Goal: Task Accomplishment & Management: Complete application form

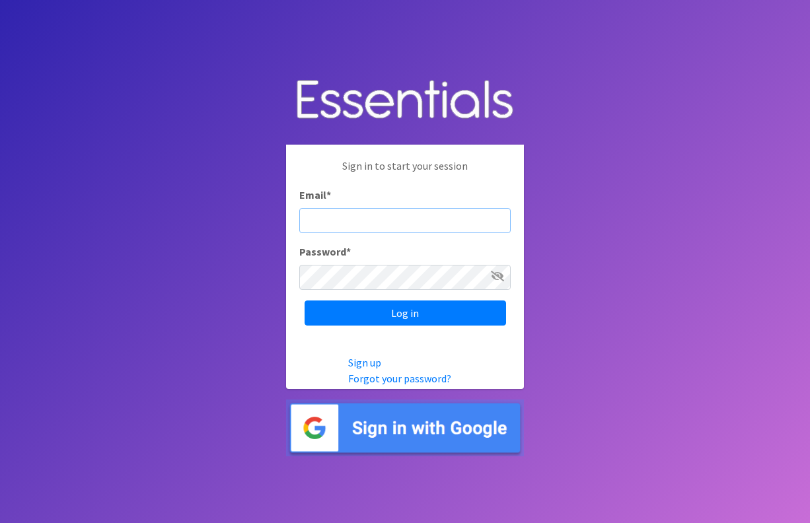
type input "[EMAIL_ADDRESS][DOMAIN_NAME]"
click at [405, 312] on input "Log in" at bounding box center [406, 313] width 202 height 25
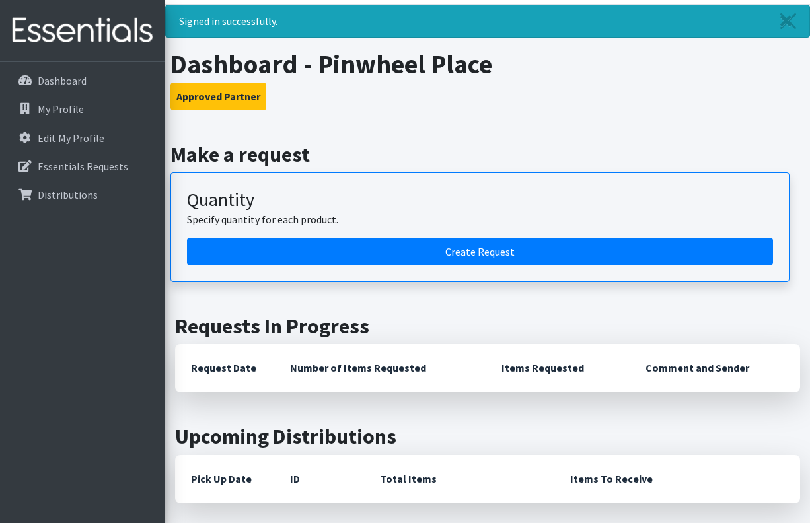
scroll to position [40, 0]
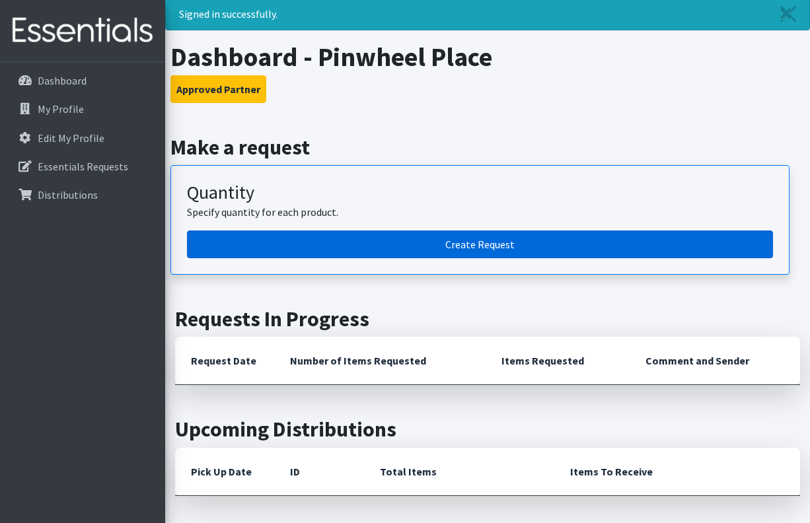
click at [516, 241] on link "Create Request" at bounding box center [480, 245] width 586 height 28
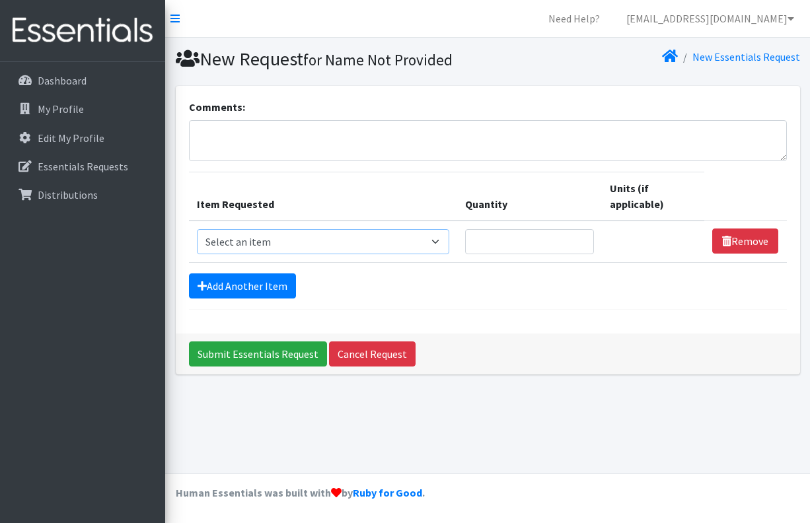
select select "6076"
click at [497, 249] on input "Quantity" at bounding box center [529, 241] width 129 height 25
type input "417"
click at [601, 274] on div "Add Another Item" at bounding box center [488, 286] width 598 height 25
click at [268, 287] on link "Add Another Item" at bounding box center [242, 286] width 107 height 25
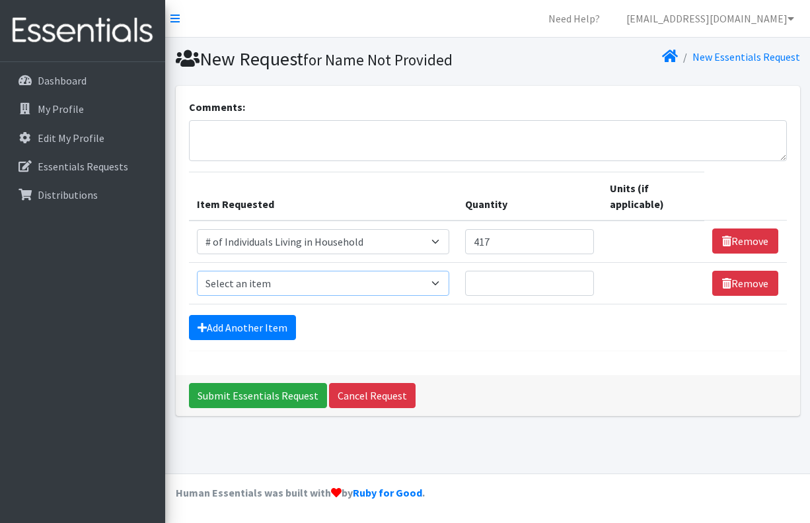
select select "13431"
click at [505, 293] on input "Quantity" at bounding box center [529, 283] width 129 height 25
type input "138"
click at [393, 335] on div "Add Another Item" at bounding box center [488, 327] width 598 height 25
click at [248, 322] on link "Add Another Item" at bounding box center [242, 327] width 107 height 25
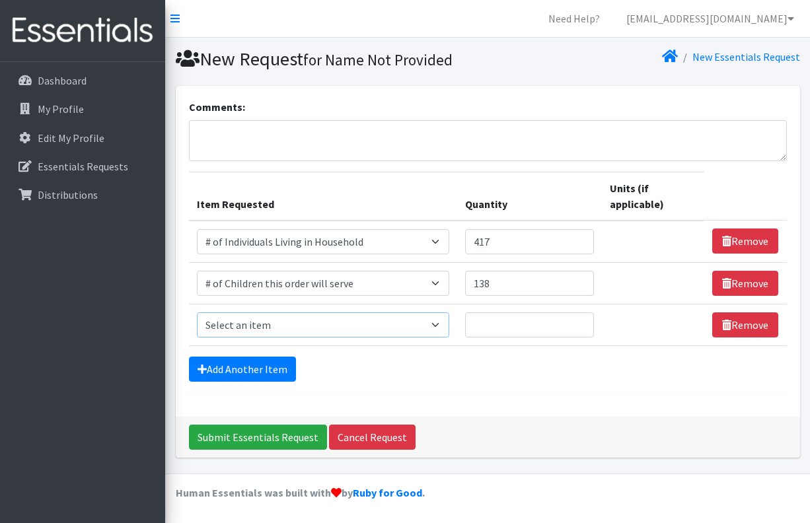
select select "1974"
click at [589, 324] on input "1" at bounding box center [529, 324] width 129 height 25
click at [589, 324] on input "2" at bounding box center [529, 324] width 129 height 25
type input "3"
click at [589, 324] on input "3" at bounding box center [529, 324] width 129 height 25
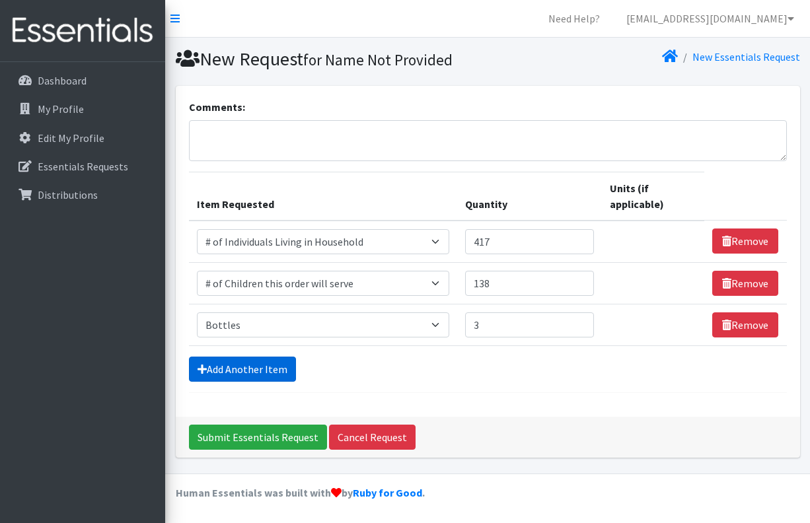
click at [242, 371] on link "Add Another Item" at bounding box center [242, 369] width 107 height 25
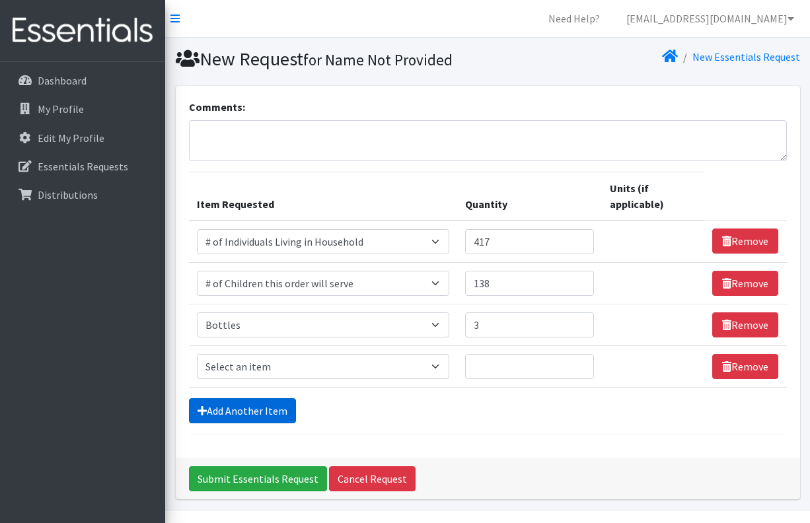
scroll to position [36, 0]
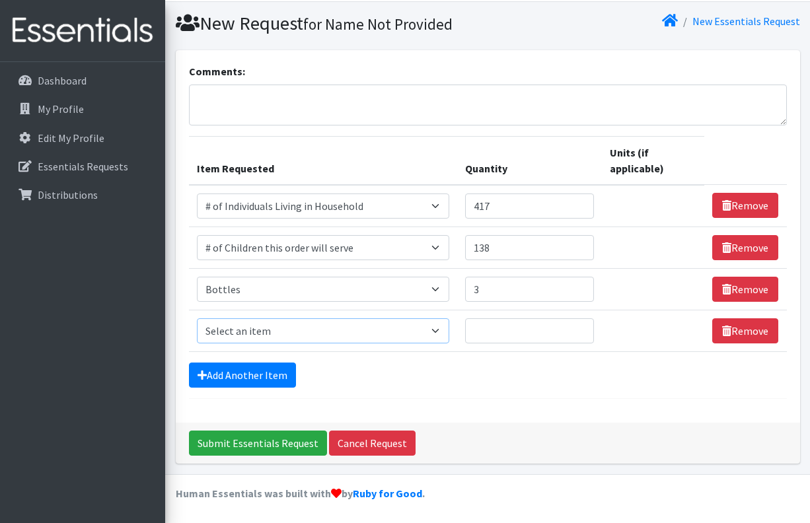
select select "11425"
type input "1"
click at [589, 334] on input "1" at bounding box center [529, 330] width 129 height 25
click at [227, 377] on link "Add Another Item" at bounding box center [242, 375] width 107 height 25
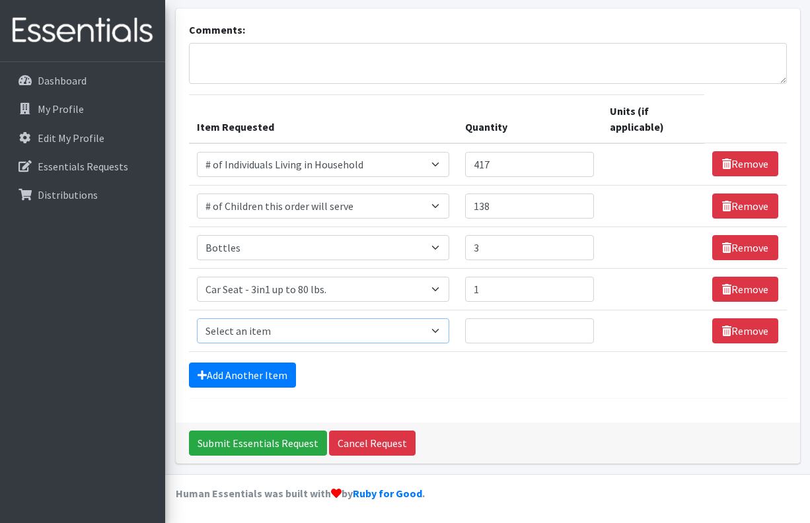
select select "5704"
click at [592, 333] on input "Quantity" at bounding box center [529, 330] width 129 height 25
click at [590, 330] on input "1" at bounding box center [529, 330] width 129 height 25
type input "2"
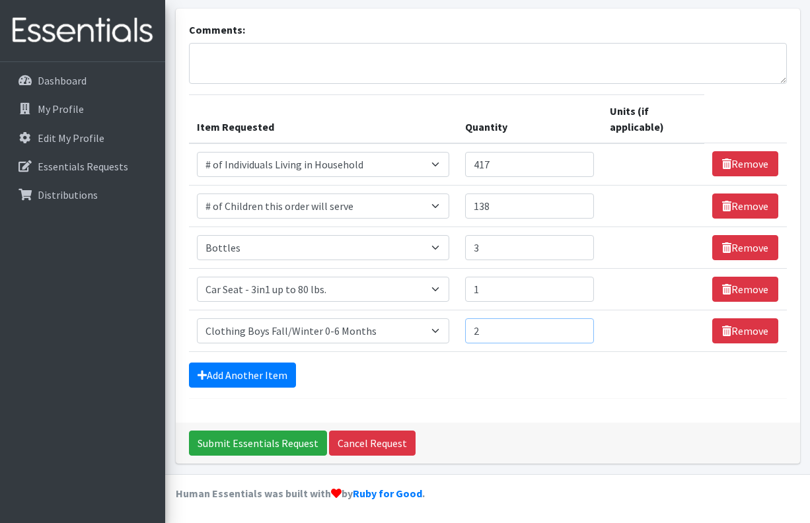
click at [590, 330] on input "2" at bounding box center [529, 330] width 129 height 25
click at [257, 375] on link "Add Another Item" at bounding box center [242, 375] width 107 height 25
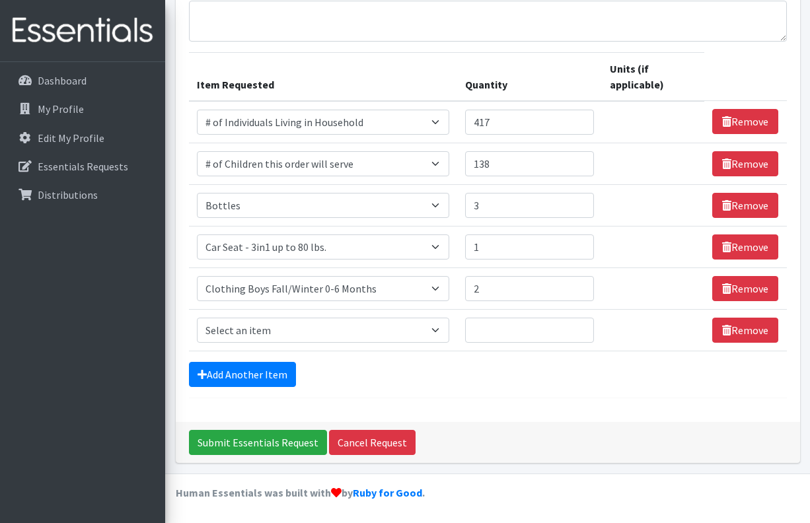
scroll to position [119, 0]
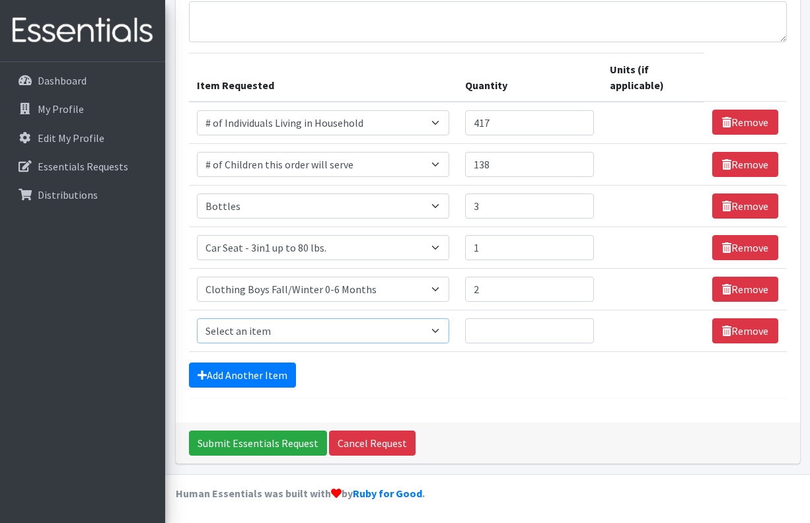
select select "1948"
click at [591, 328] on input "1" at bounding box center [529, 330] width 129 height 25
type input "2"
click at [591, 328] on input "2" at bounding box center [529, 330] width 129 height 25
click at [276, 376] on link "Add Another Item" at bounding box center [242, 375] width 107 height 25
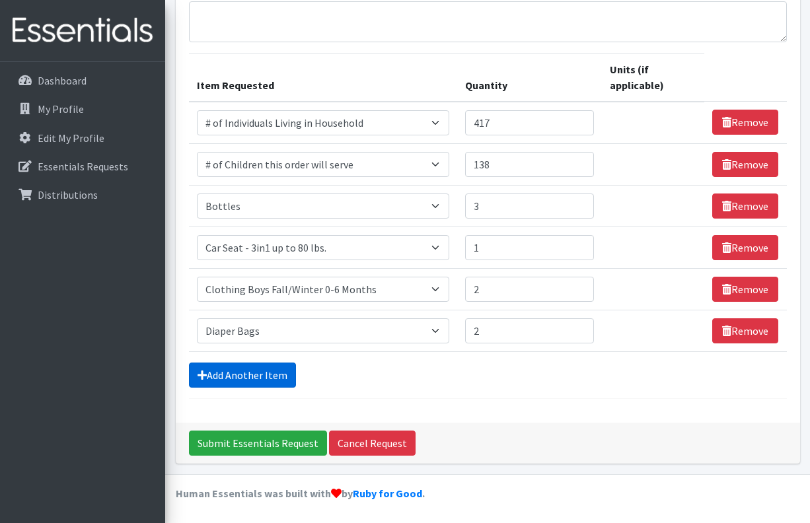
scroll to position [161, 0]
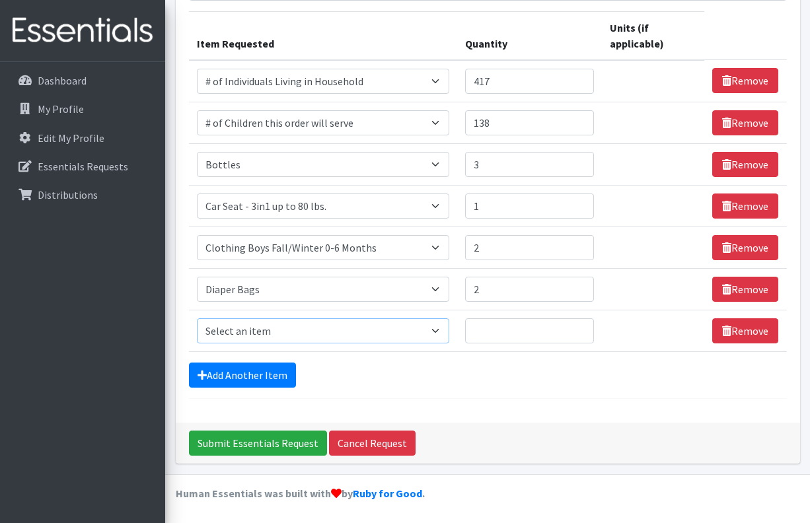
select select "1971"
click at [546, 333] on input "Quantity" at bounding box center [523, 330] width 127 height 25
type input "15"
click at [458, 381] on div "Add Another Item" at bounding box center [488, 375] width 598 height 25
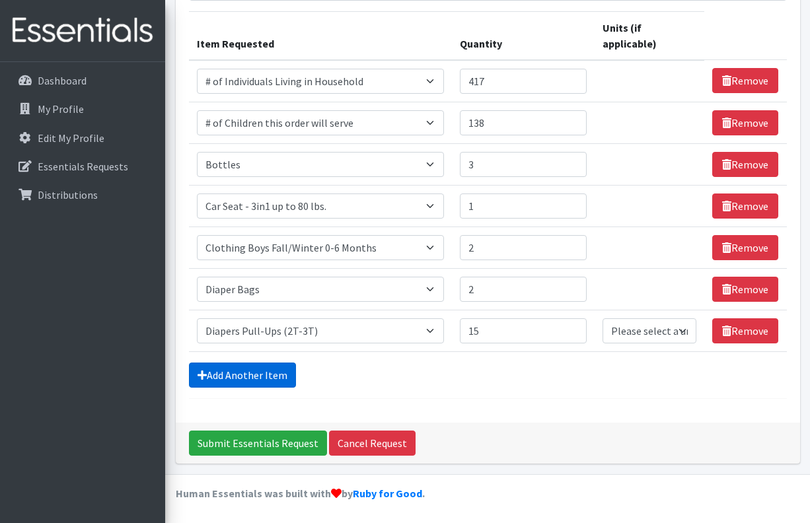
click at [262, 370] on link "Add Another Item" at bounding box center [242, 375] width 107 height 25
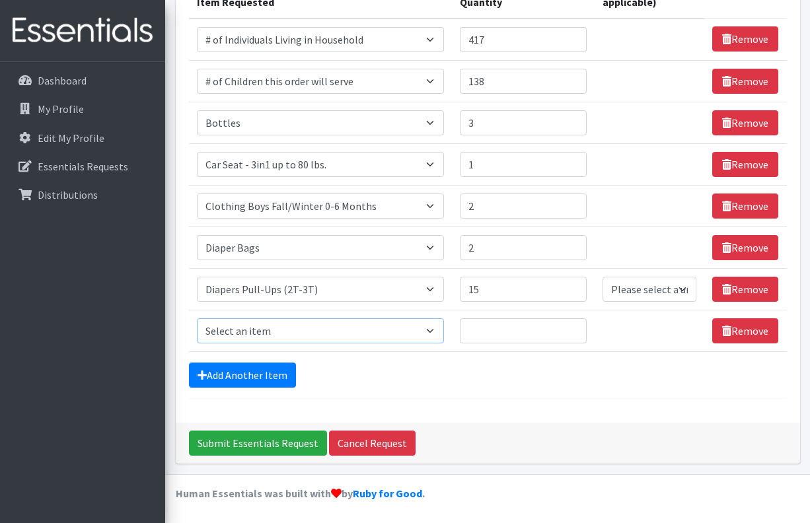
select select "1973"
click at [581, 327] on input "1" at bounding box center [523, 330] width 127 height 25
click at [581, 327] on input "2" at bounding box center [523, 330] width 127 height 25
click at [581, 327] on input "3" at bounding box center [523, 330] width 127 height 25
click at [581, 327] on input "4" at bounding box center [523, 330] width 127 height 25
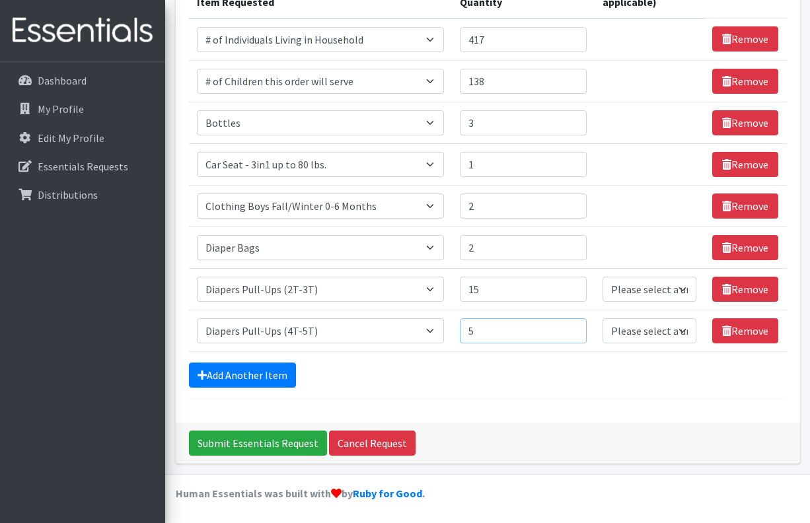
click at [581, 327] on input "5" at bounding box center [523, 330] width 127 height 25
click at [581, 327] on input "6" at bounding box center [523, 330] width 127 height 25
click at [581, 327] on input "7" at bounding box center [523, 330] width 127 height 25
click at [581, 327] on input "8" at bounding box center [523, 330] width 127 height 25
type input "9"
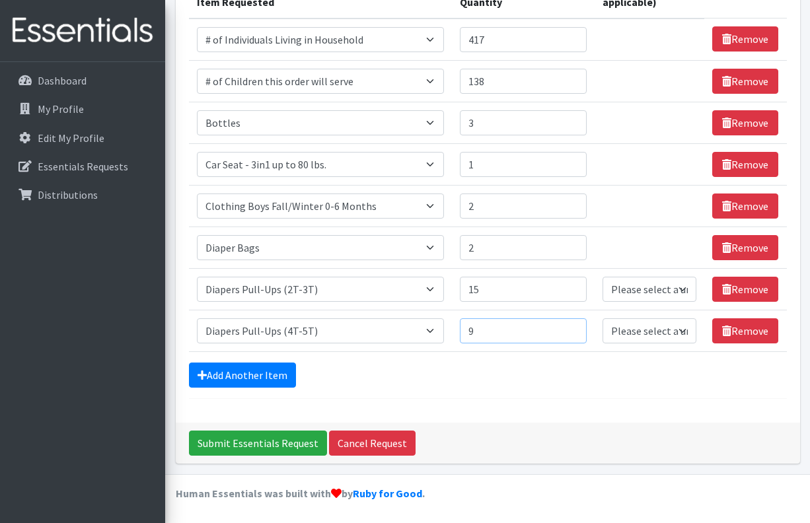
click at [581, 327] on input "9" at bounding box center [523, 330] width 127 height 25
click at [442, 371] on div "Add Another Item" at bounding box center [488, 375] width 598 height 25
click at [268, 369] on link "Add Another Item" at bounding box center [242, 375] width 107 height 25
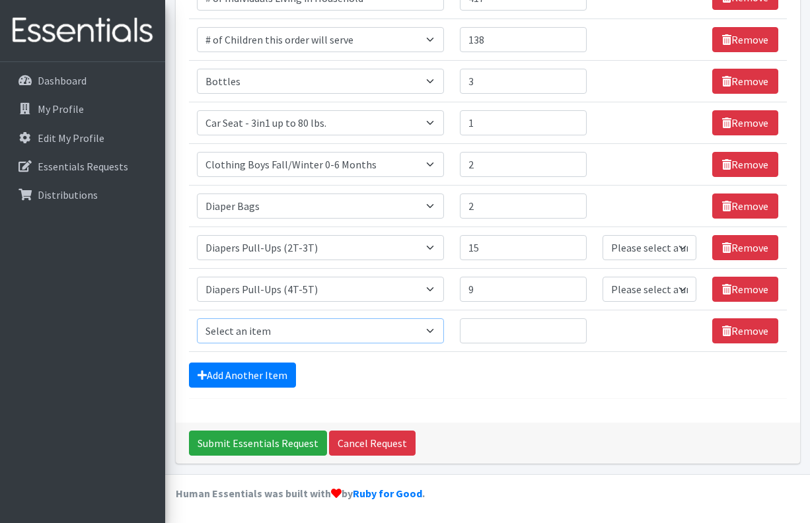
select select "1964"
click at [580, 326] on input "1" at bounding box center [523, 330] width 127 height 25
click at [580, 326] on input "2" at bounding box center [523, 330] width 127 height 25
click at [580, 326] on input "3" at bounding box center [523, 330] width 127 height 25
type input "4"
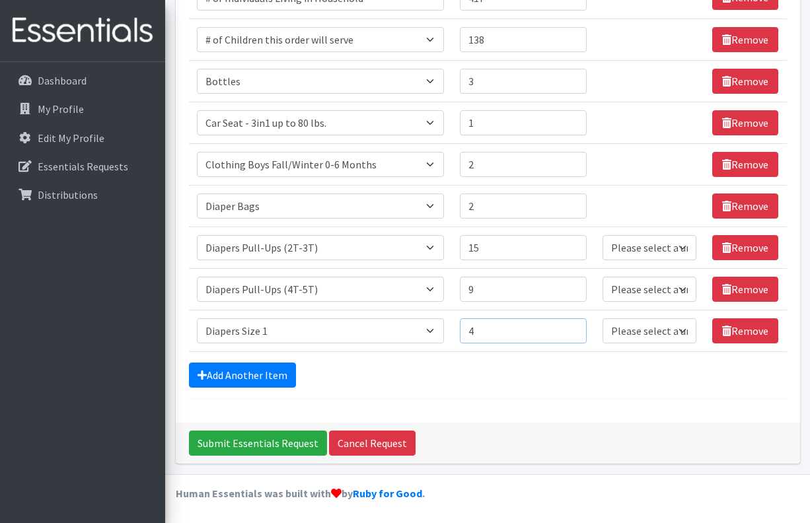
click at [580, 325] on input "4" at bounding box center [523, 330] width 127 height 25
click at [378, 371] on div "Add Another Item" at bounding box center [488, 375] width 598 height 25
click at [260, 367] on link "Add Another Item" at bounding box center [242, 375] width 107 height 25
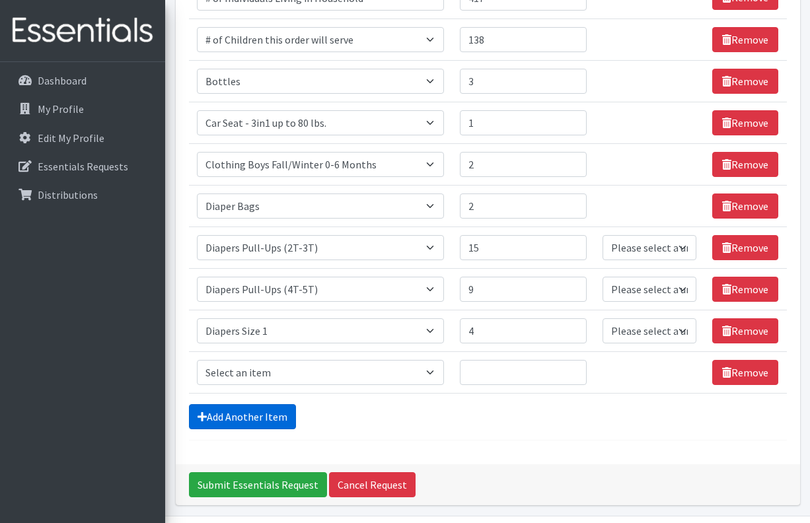
scroll to position [285, 0]
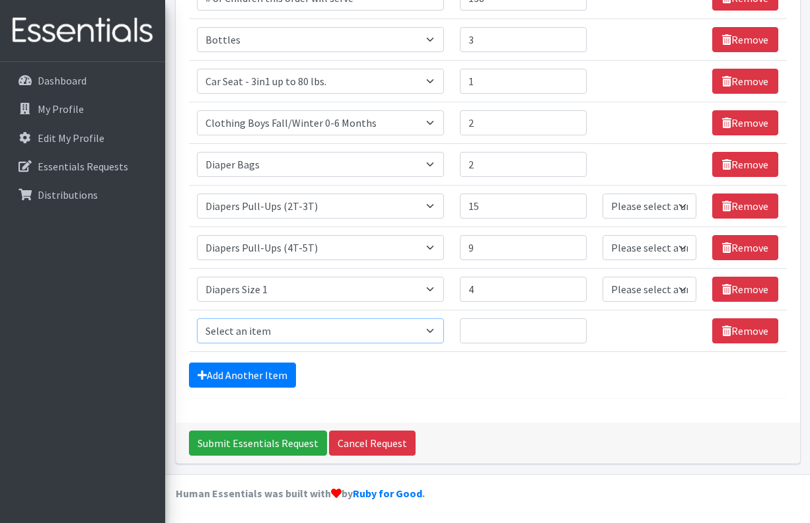
select select "1965"
click at [581, 327] on input "1" at bounding box center [523, 330] width 127 height 25
click at [581, 327] on input "2" at bounding box center [523, 330] width 127 height 25
click at [581, 327] on input "3" at bounding box center [523, 330] width 127 height 25
click at [581, 327] on input "4" at bounding box center [523, 330] width 127 height 25
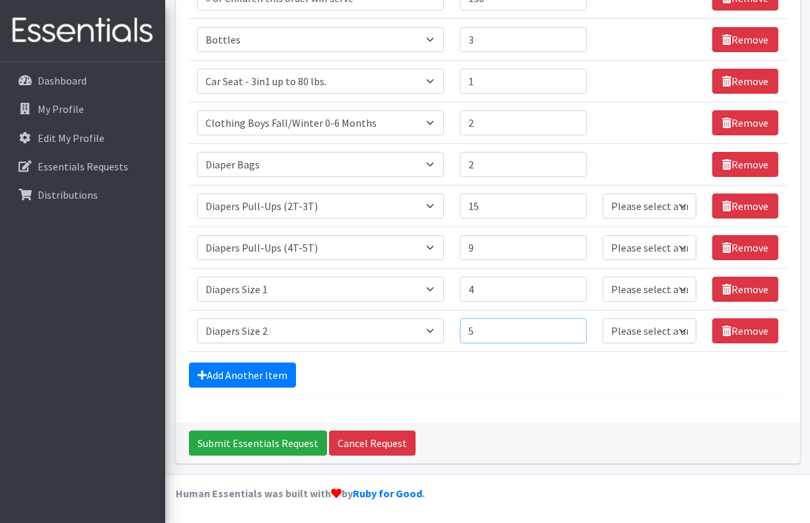
click at [581, 327] on input "5" at bounding box center [523, 330] width 127 height 25
click at [581, 327] on input "6" at bounding box center [523, 330] width 127 height 25
type input "7"
click at [581, 327] on input "7" at bounding box center [523, 330] width 127 height 25
click at [443, 367] on div "Add Another Item" at bounding box center [488, 375] width 598 height 25
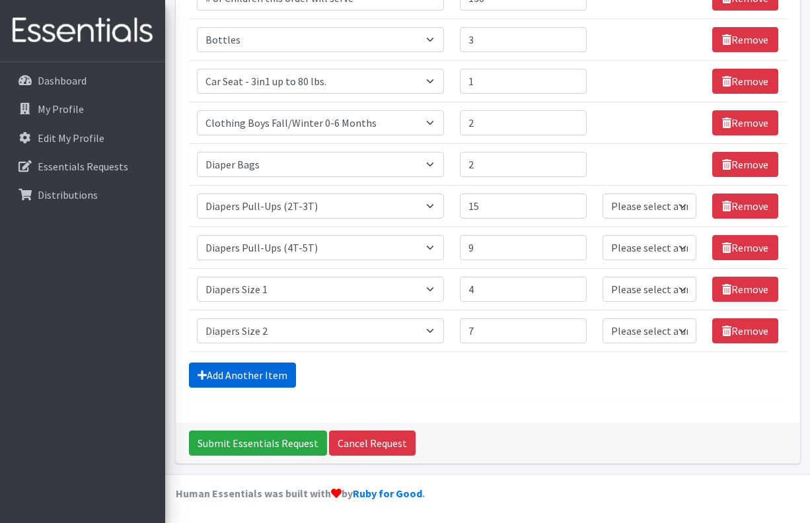
click at [261, 367] on link "Add Another Item" at bounding box center [242, 375] width 107 height 25
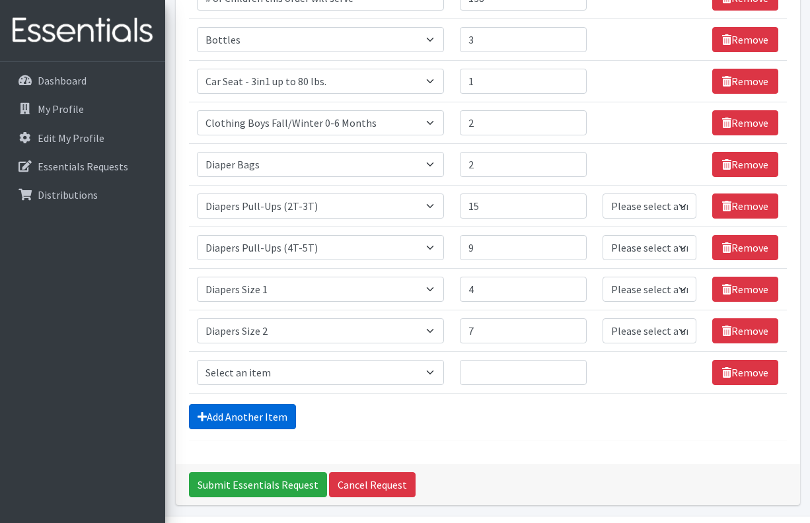
scroll to position [327, 0]
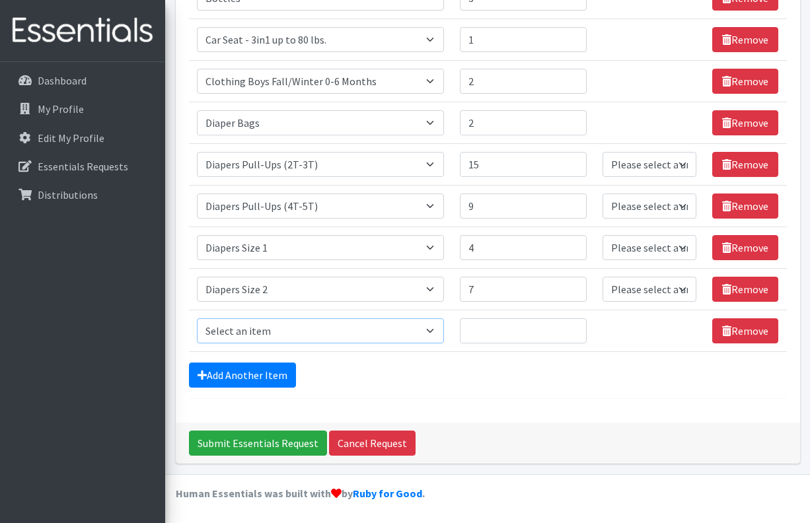
select select "1966"
click at [581, 331] on input "1" at bounding box center [523, 330] width 127 height 25
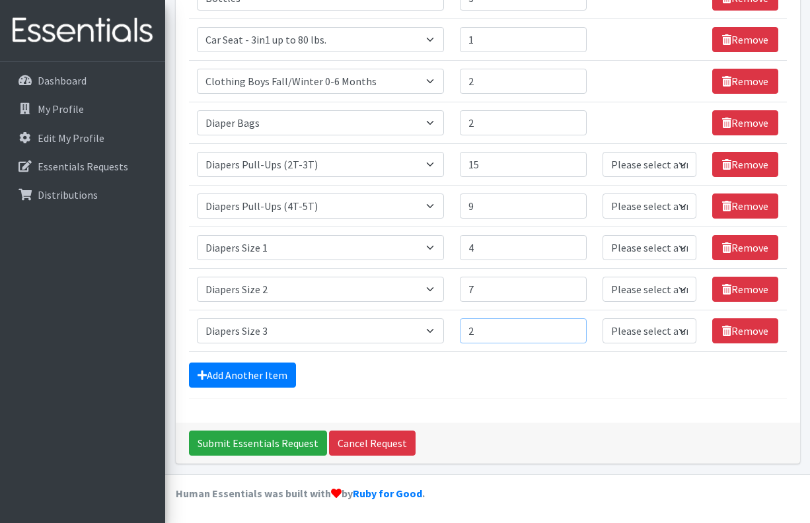
click at [579, 328] on input "2" at bounding box center [523, 330] width 127 height 25
click at [579, 328] on input "3" at bounding box center [523, 330] width 127 height 25
click at [579, 328] on input "4" at bounding box center [523, 330] width 127 height 25
click at [579, 328] on input "5" at bounding box center [523, 330] width 127 height 25
click at [579, 328] on input "6" at bounding box center [523, 330] width 127 height 25
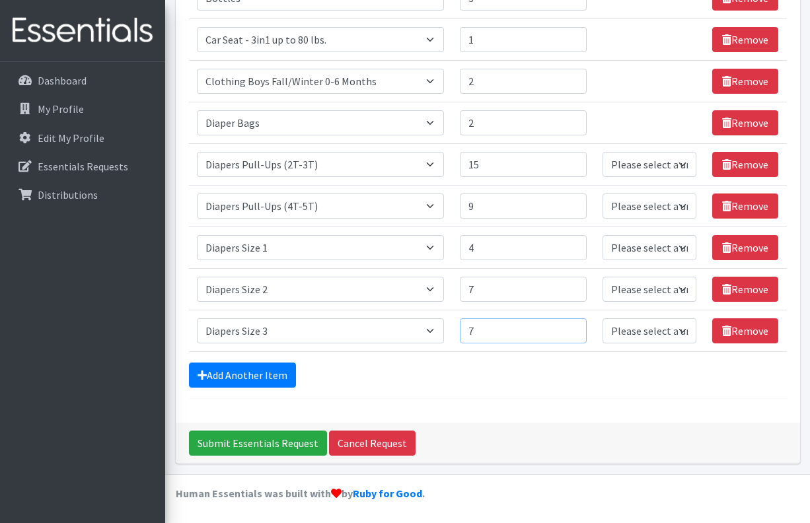
click at [579, 328] on input "7" at bounding box center [523, 330] width 127 height 25
click at [579, 328] on input "8" at bounding box center [523, 330] width 127 height 25
click at [579, 328] on input "9" at bounding box center [523, 330] width 127 height 25
type input "10"
click at [579, 328] on input "10" at bounding box center [523, 330] width 127 height 25
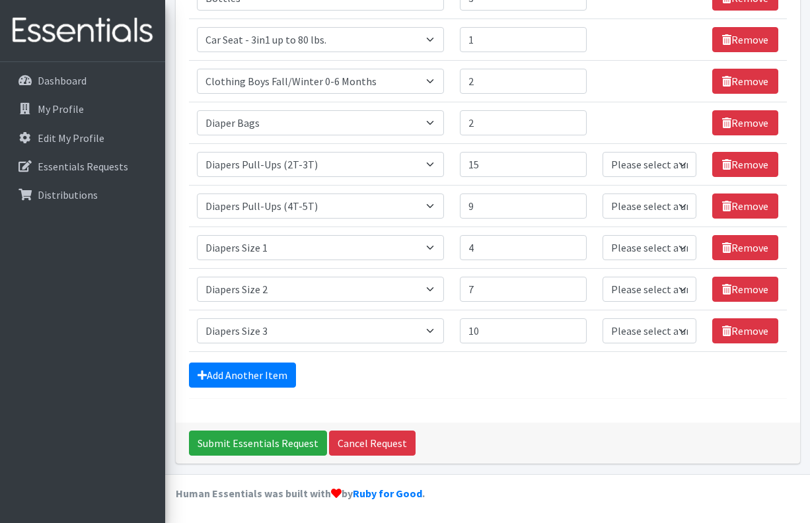
click at [438, 378] on div "Add Another Item" at bounding box center [488, 375] width 598 height 25
click at [264, 370] on link "Add Another Item" at bounding box center [242, 375] width 107 height 25
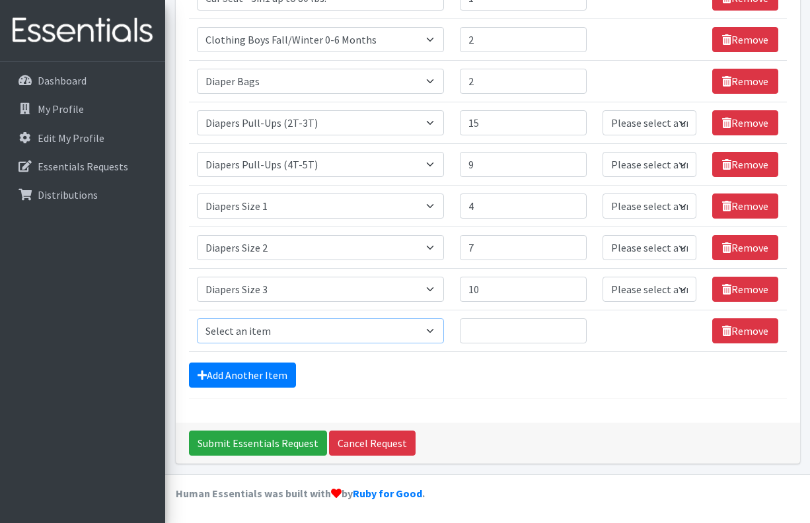
select select "1967"
click at [529, 332] on input "Quantity" at bounding box center [523, 330] width 127 height 25
type input "15"
click at [515, 359] on form "Comments: Item Requested Quantity Units (if applicable) Item Requested Select a…" at bounding box center [488, 64] width 598 height 669
click at [268, 375] on link "Add Another Item" at bounding box center [242, 375] width 107 height 25
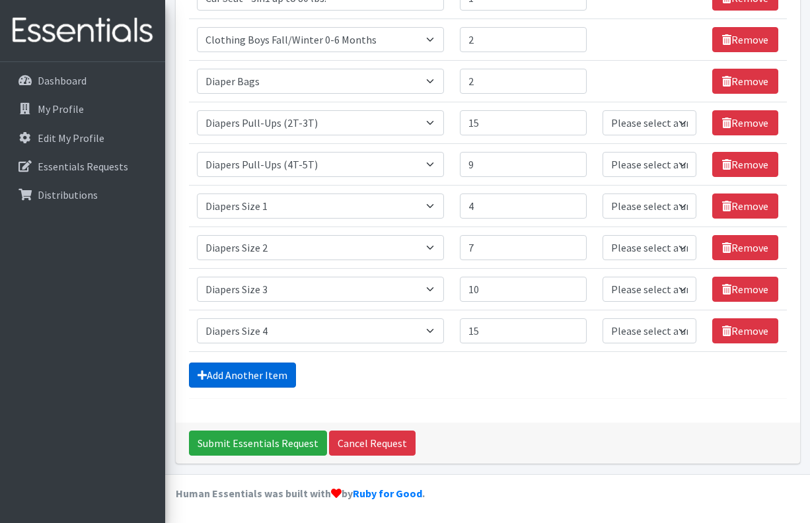
scroll to position [410, 0]
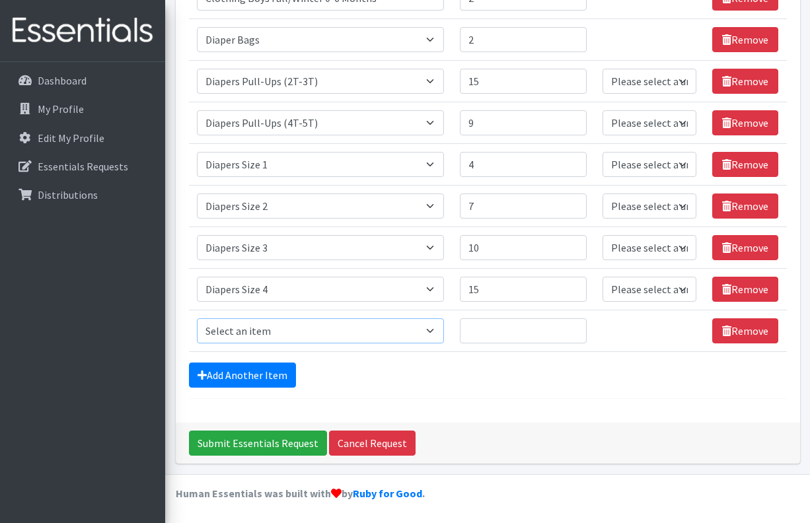
select select "1968"
click at [501, 389] on form "Comments: Item Requested Quantity Units (if applicable) Item Requested Select a…" at bounding box center [488, 44] width 598 height 710
click at [532, 330] on input "Quantity" at bounding box center [523, 330] width 127 height 25
type input "36"
click at [484, 371] on div "Add Another Item" at bounding box center [488, 375] width 598 height 25
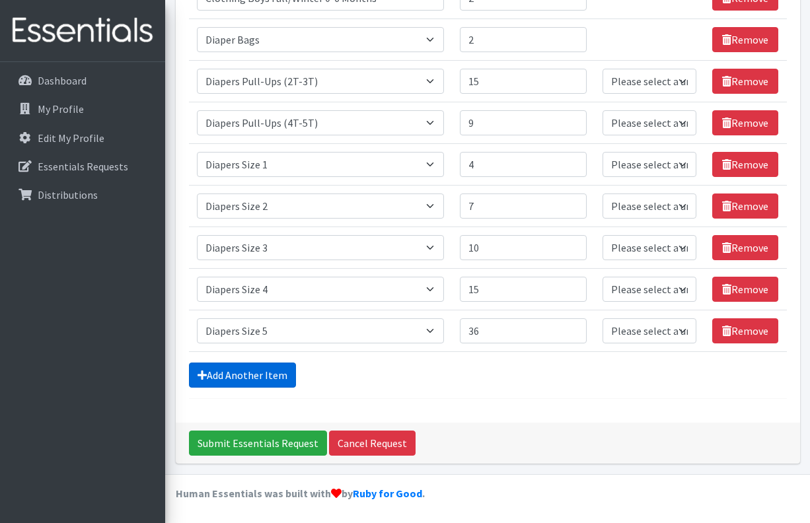
click at [234, 379] on link "Add Another Item" at bounding box center [242, 375] width 107 height 25
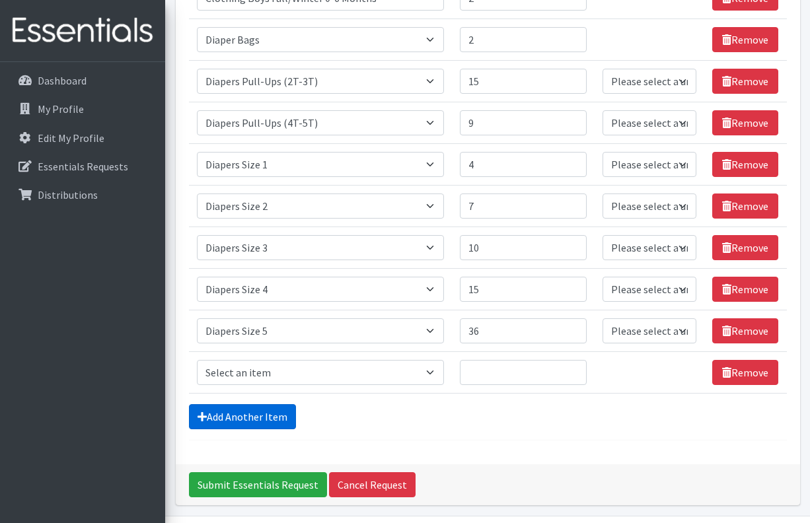
scroll to position [452, 0]
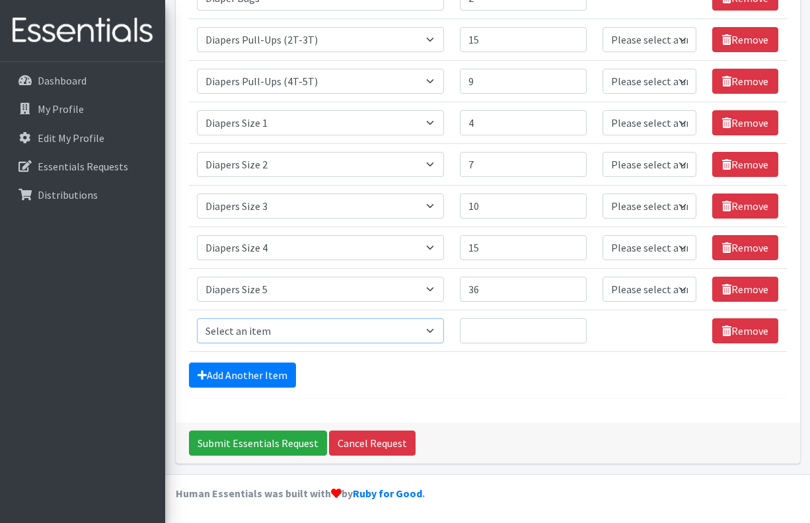
select select "1969"
click at [534, 394] on form "Comments: Item Requested Quantity Units (if applicable) Item Requested Select a…" at bounding box center [488, 23] width 598 height 752
type input "1"
click at [581, 327] on input "1" at bounding box center [523, 330] width 127 height 25
type input "38"
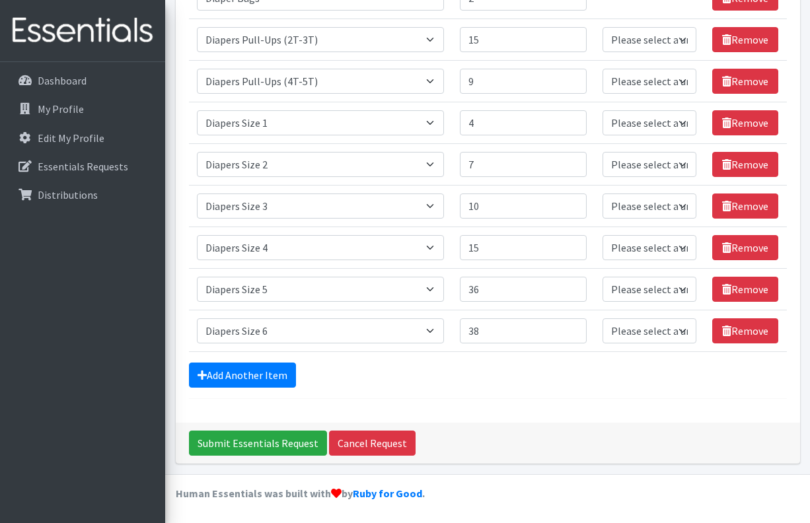
click at [534, 358] on form "Comments: Item Requested Quantity Units (if applicable) Item Requested Select a…" at bounding box center [488, 23] width 598 height 752
click at [275, 378] on link "Add Another Item" at bounding box center [242, 375] width 107 height 25
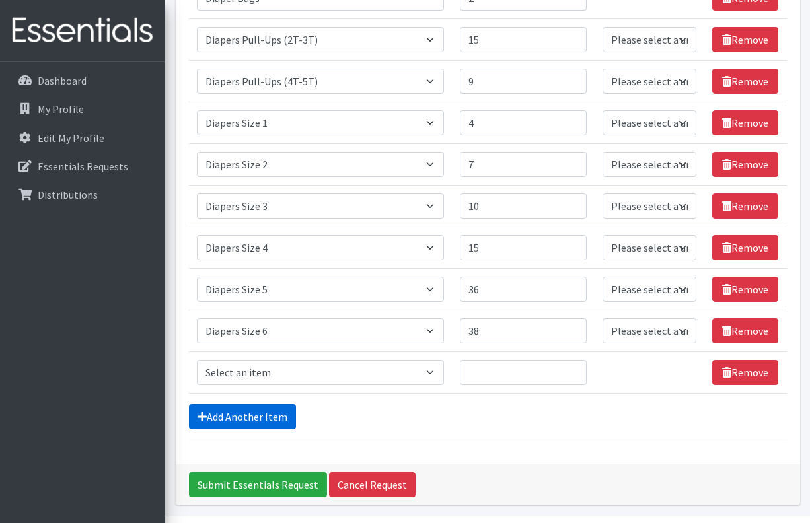
scroll to position [494, 0]
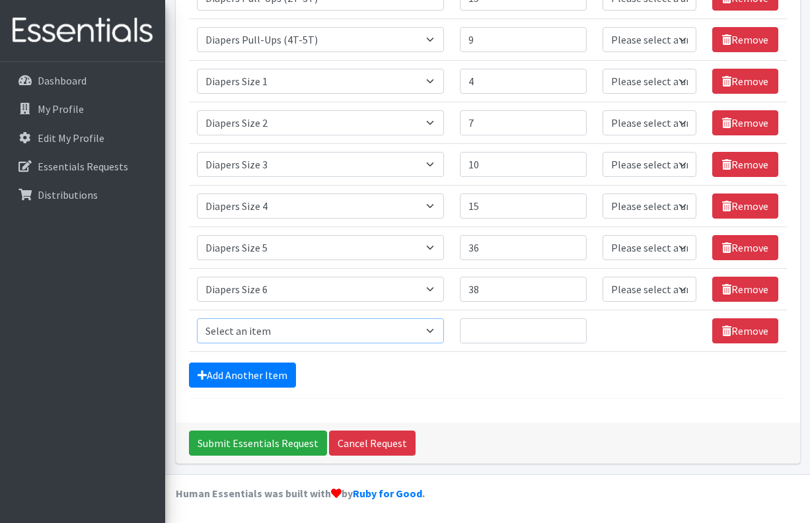
select select "1963"
click at [580, 330] on input "1" at bounding box center [523, 330] width 127 height 25
click at [580, 330] on input "2" at bounding box center [523, 330] width 127 height 25
type input "3"
click at [580, 330] on input "3" at bounding box center [523, 330] width 127 height 25
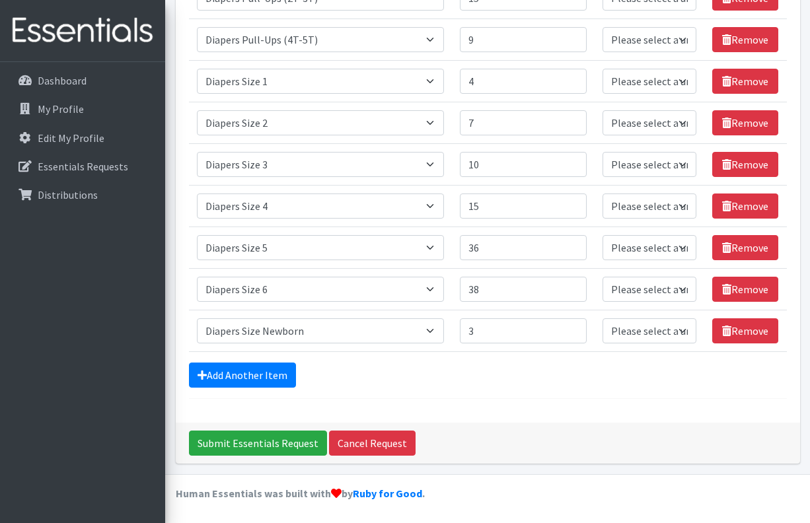
click at [529, 355] on form "Comments: Item Requested Quantity Units (if applicable) Item Requested Select a…" at bounding box center [488, 2] width 598 height 793
click at [252, 375] on link "Add Another Item" at bounding box center [242, 375] width 107 height 25
select select "1975"
click at [579, 326] on input "1" at bounding box center [523, 330] width 127 height 25
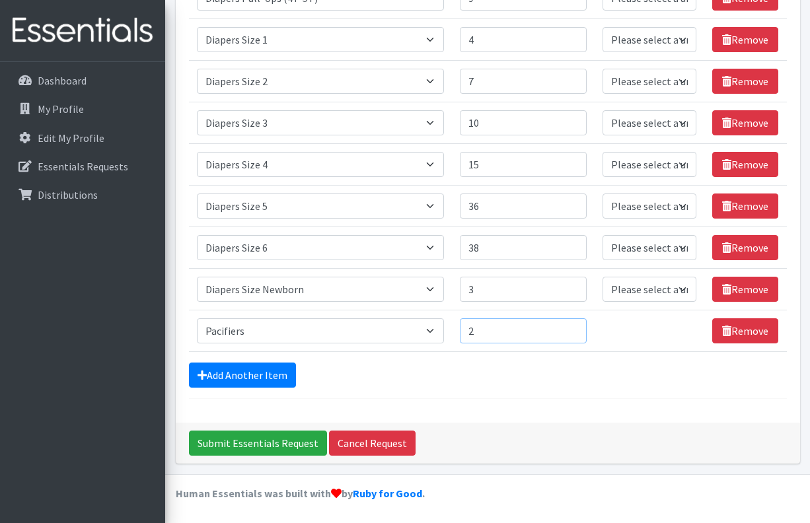
click at [579, 326] on input "2" at bounding box center [523, 330] width 127 height 25
type input "3"
click at [579, 326] on input "3" at bounding box center [523, 330] width 127 height 25
click at [404, 367] on div "Add Another Item" at bounding box center [488, 375] width 598 height 25
click at [257, 373] on link "Add Another Item" at bounding box center [242, 375] width 107 height 25
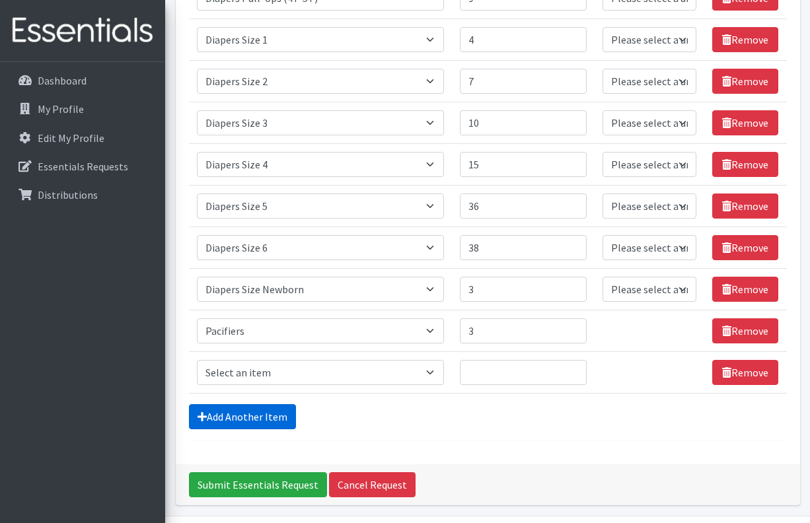
scroll to position [577, 0]
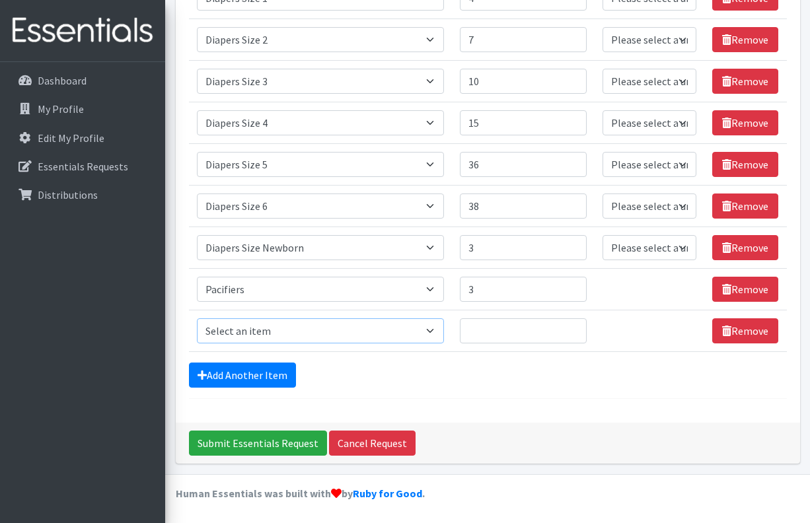
select select "1929"
click at [579, 327] on input "1" at bounding box center [523, 330] width 127 height 25
type input "140"
click at [437, 367] on div "Add Another Item" at bounding box center [488, 375] width 598 height 25
click at [253, 441] on input "Submit Essentials Request" at bounding box center [258, 443] width 138 height 25
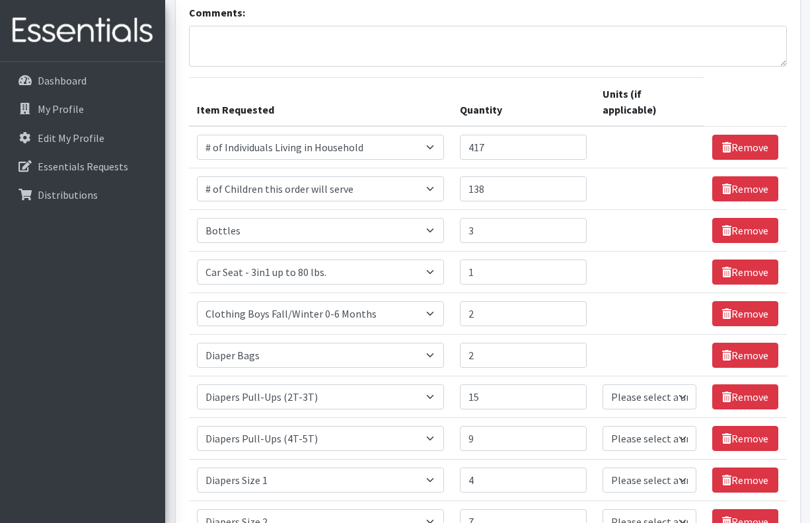
scroll to position [390, 0]
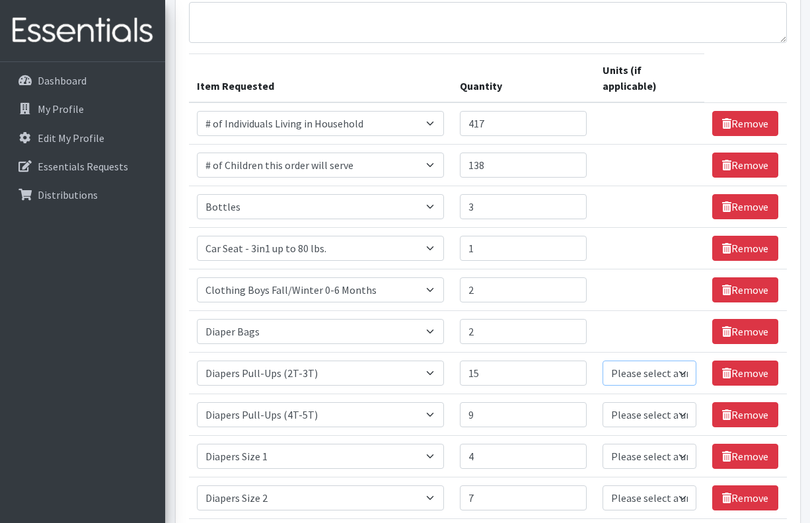
select select
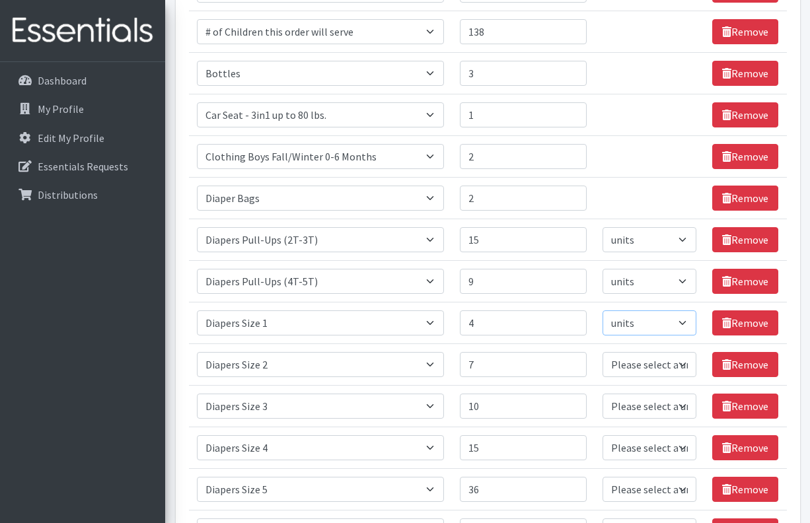
scroll to position [525, 0]
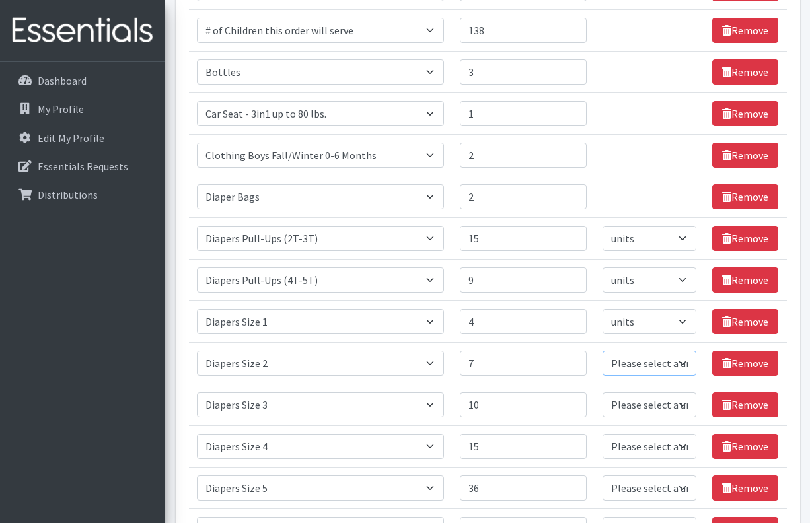
select select
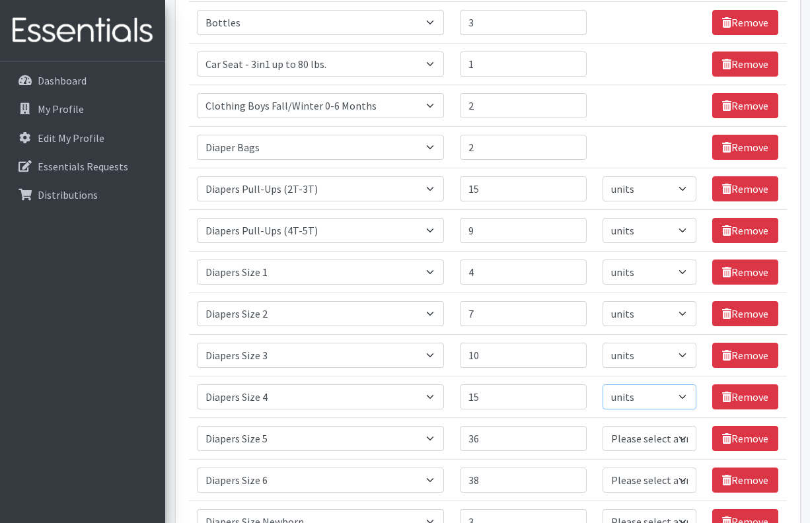
scroll to position [580, 0]
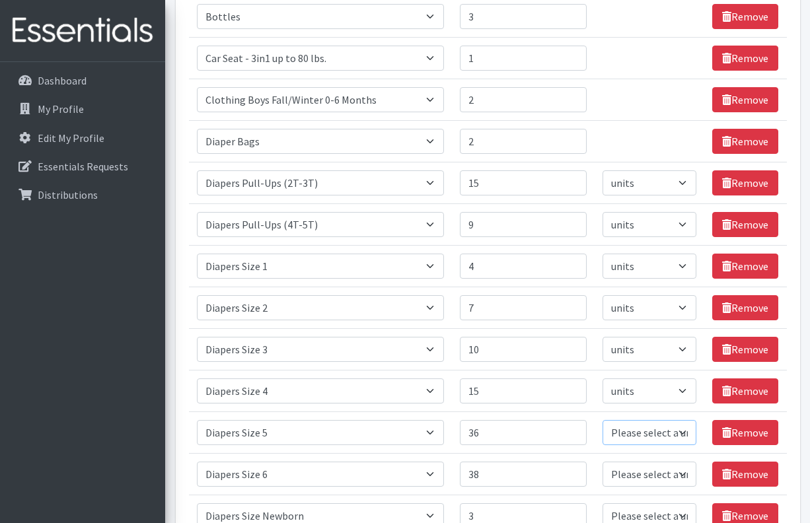
select select
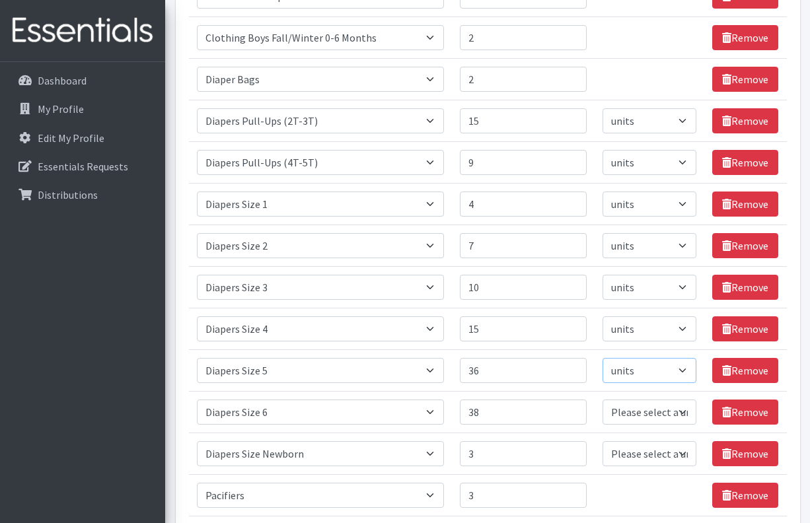
scroll to position [645, 0]
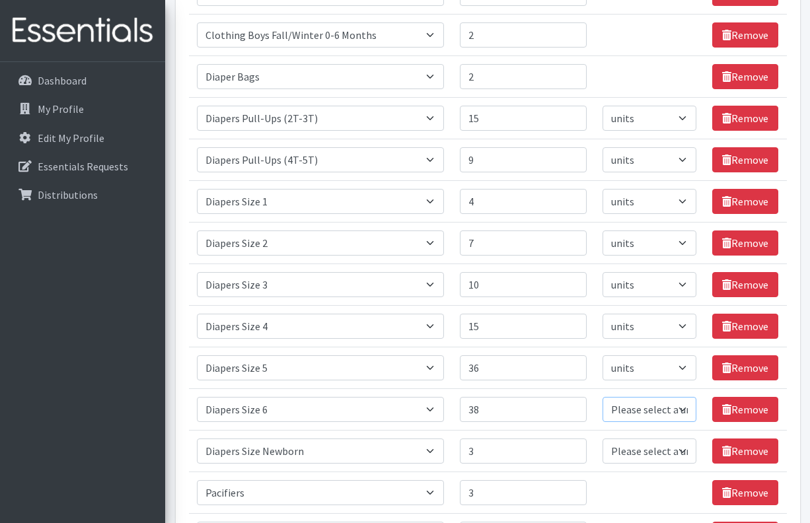
select select
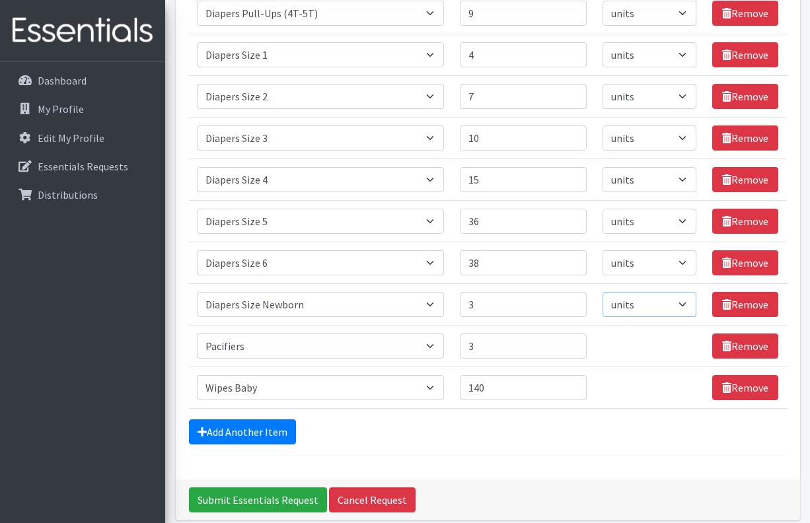
scroll to position [795, 0]
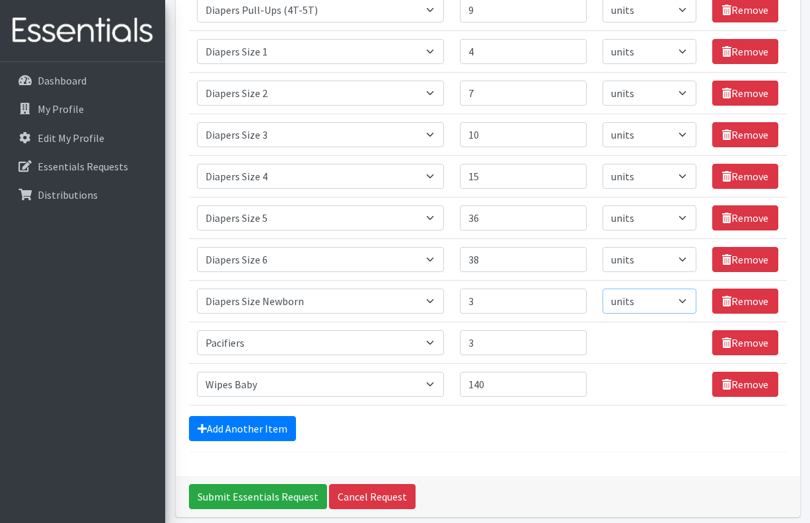
select select "Pack"
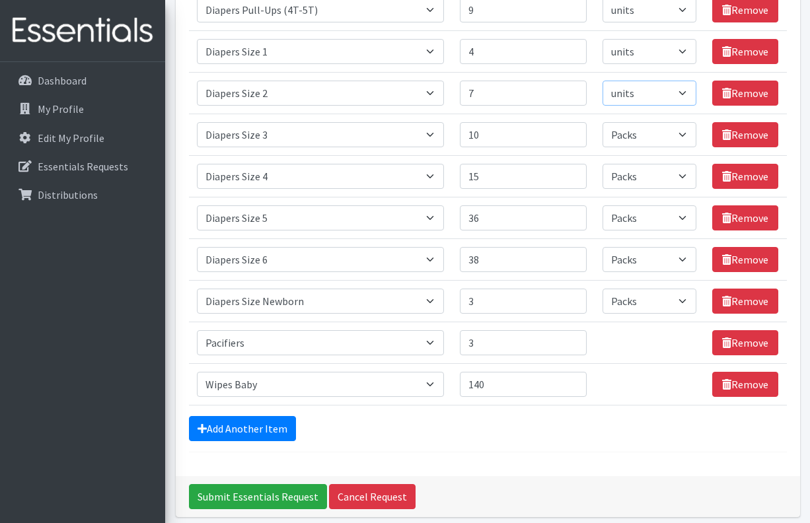
select select "Pack"
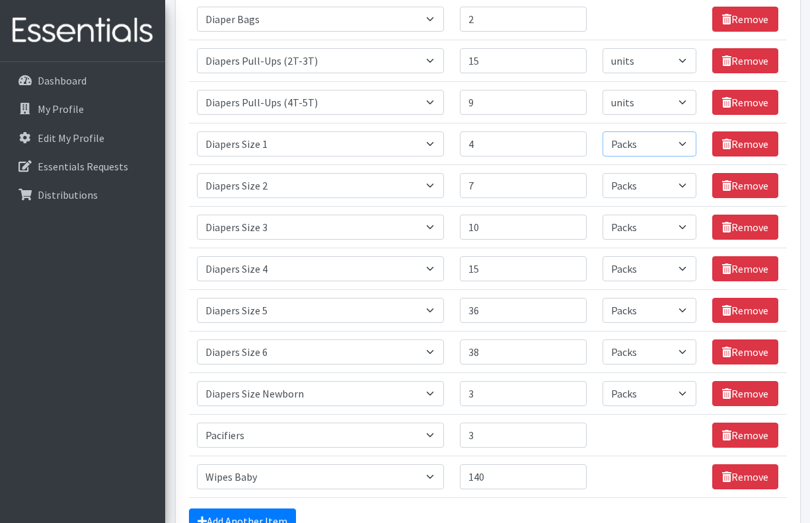
scroll to position [693, 0]
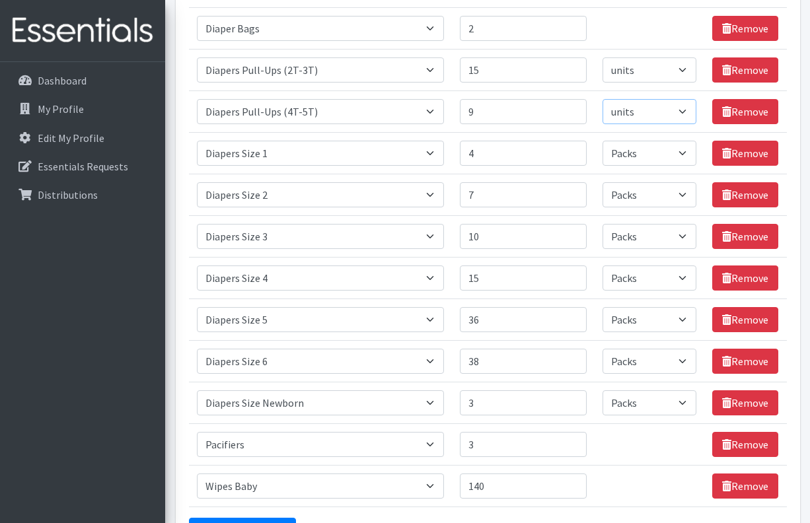
select select "Pack"
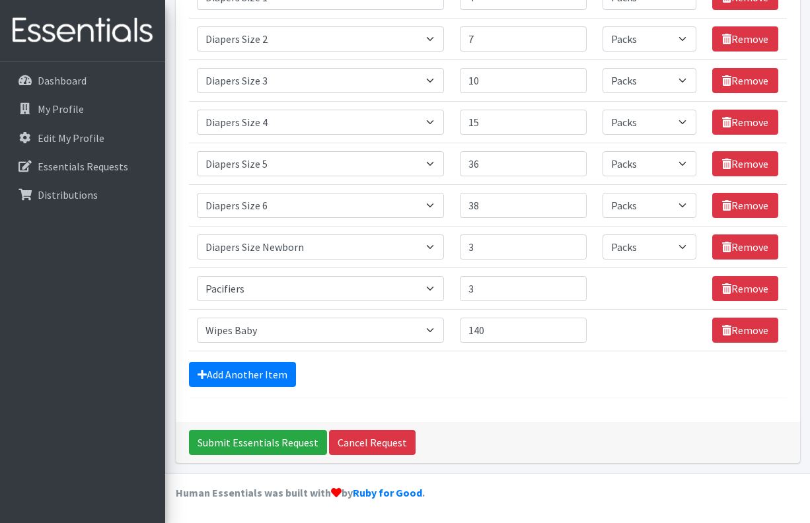
scroll to position [848, 0]
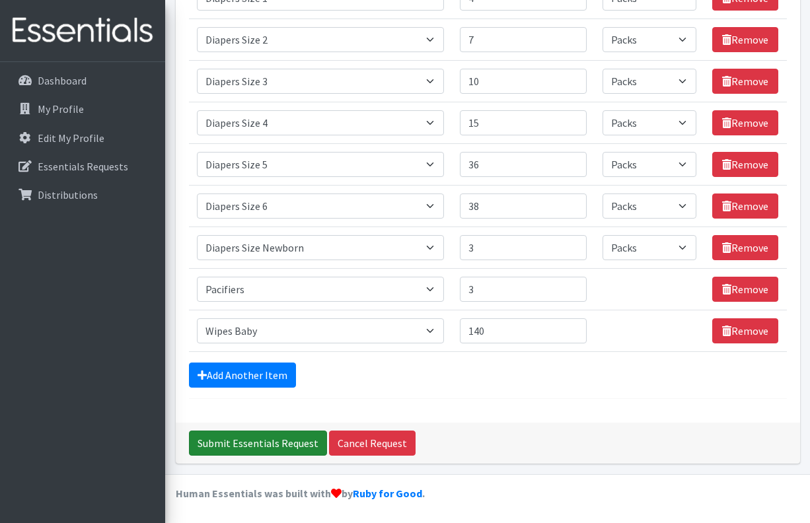
click at [260, 439] on input "Submit Essentials Request" at bounding box center [258, 443] width 138 height 25
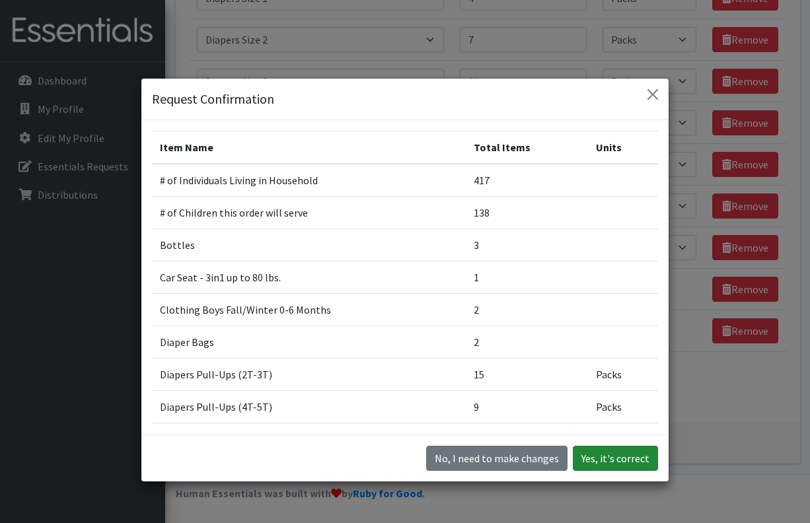
click at [636, 461] on button "Yes, it's correct" at bounding box center [615, 458] width 85 height 25
